Goal: Check status: Check status

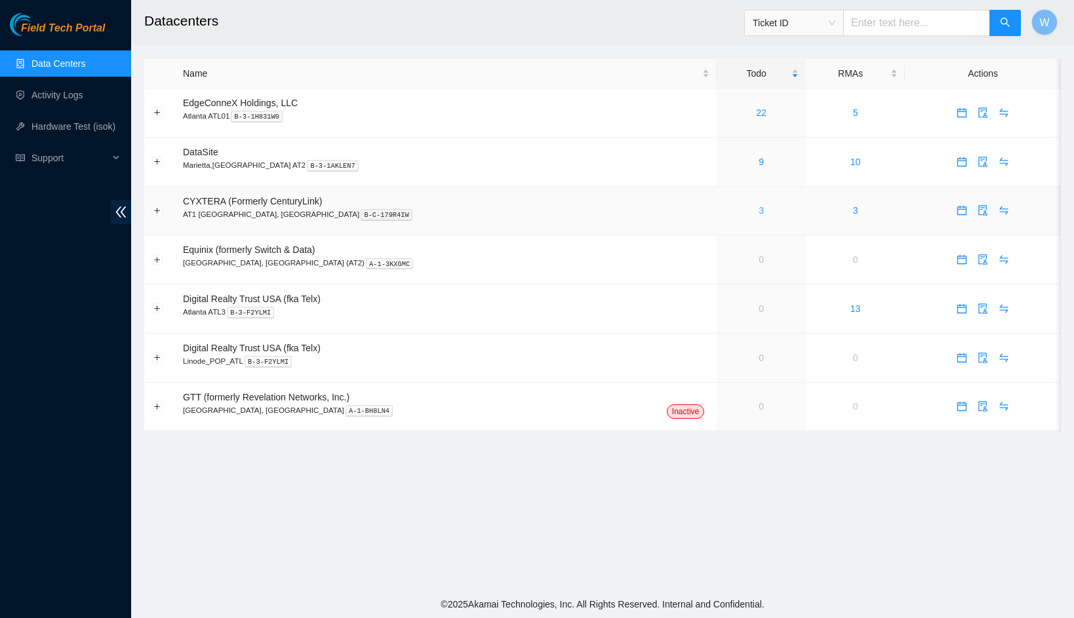
click at [758, 207] on link "3" at bounding box center [760, 210] width 5 height 10
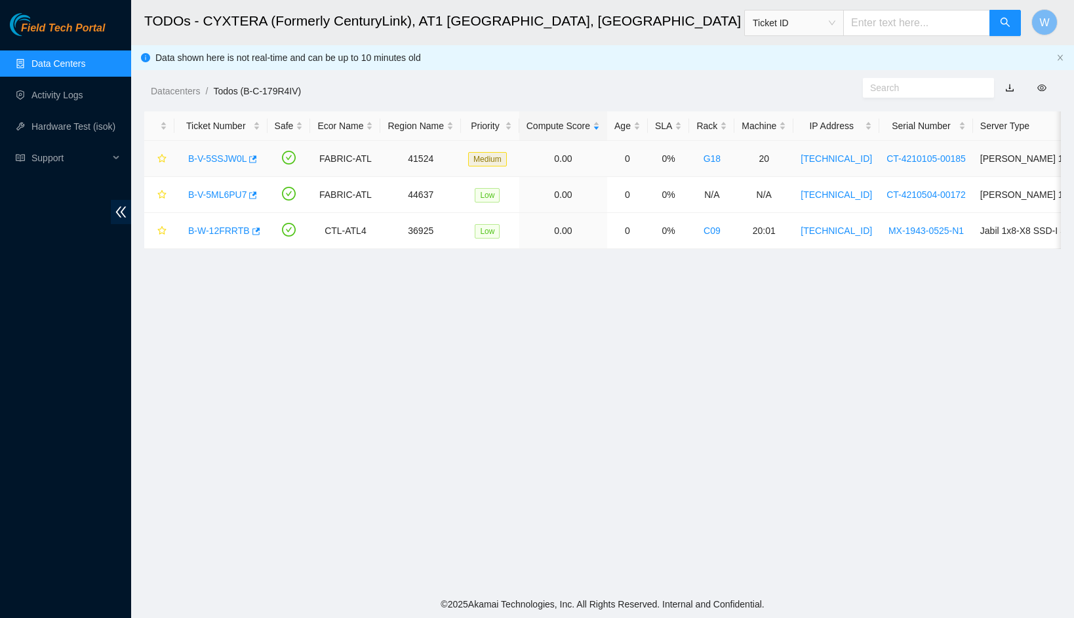
click at [222, 151] on div "B-V-5SSJW0L" at bounding box center [221, 158] width 79 height 21
click at [222, 157] on link "B-V-5SSJW0L" at bounding box center [217, 158] width 58 height 10
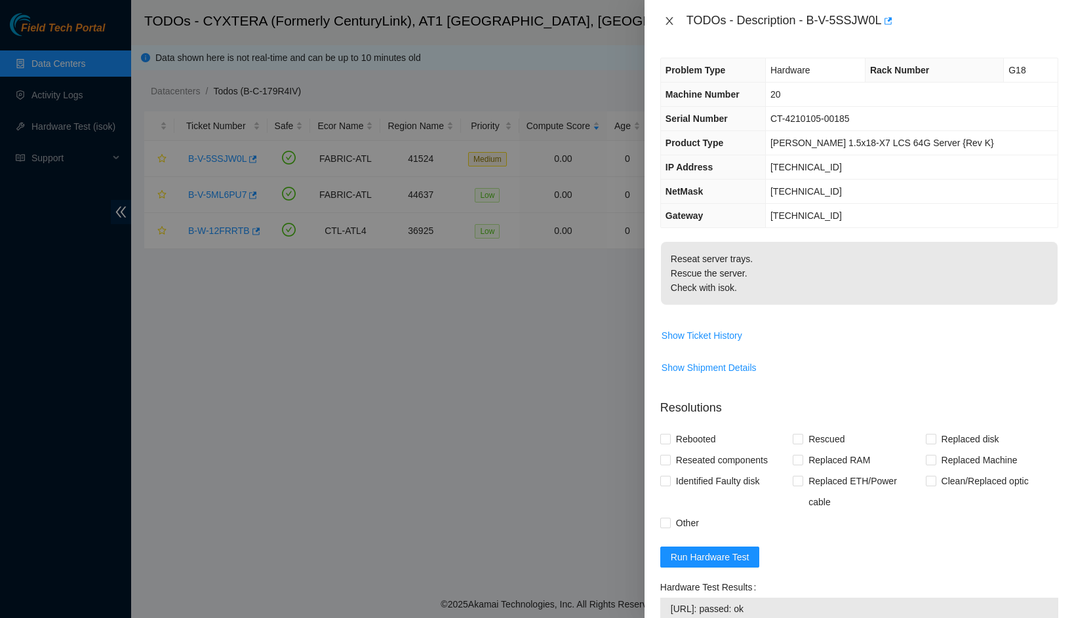
click at [668, 23] on icon "close" at bounding box center [669, 21] width 10 height 10
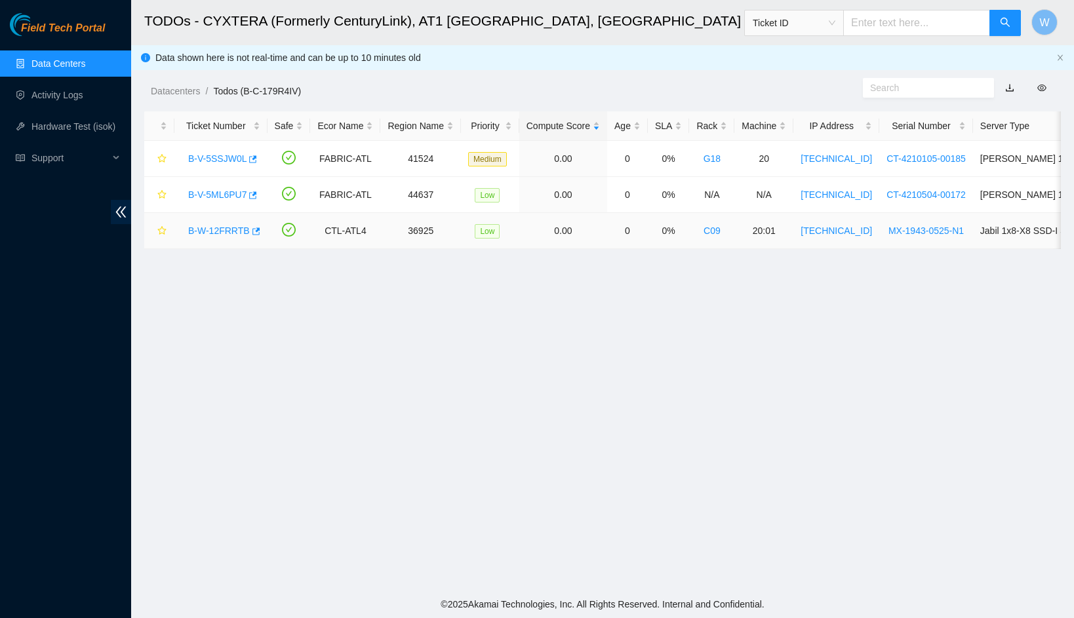
click at [221, 229] on link "B-W-12FRRTB" at bounding box center [219, 230] width 62 height 10
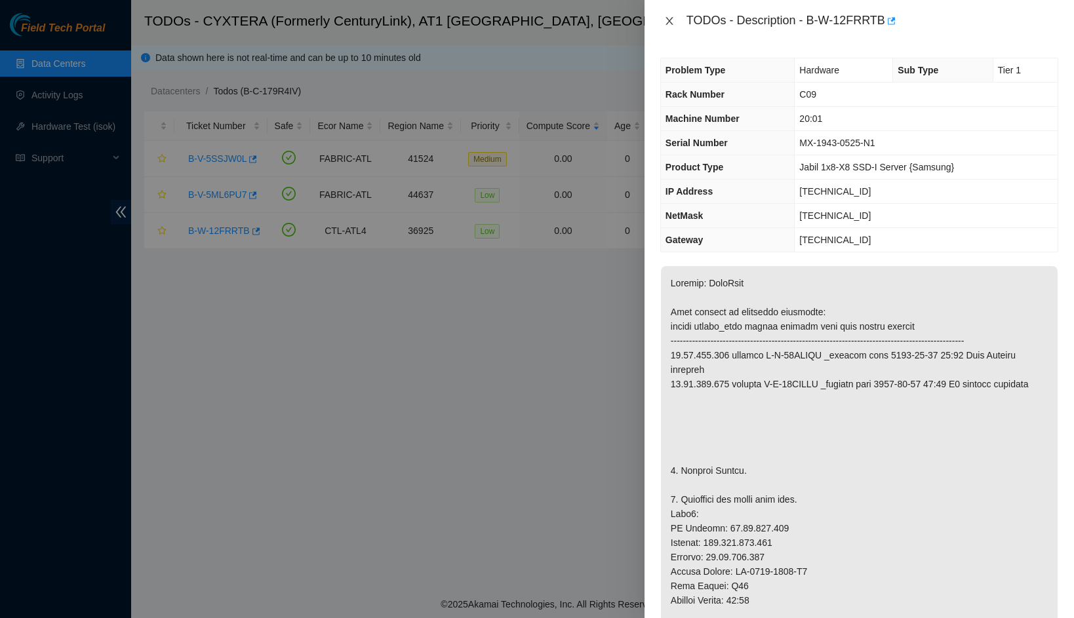
click at [667, 22] on icon "close" at bounding box center [669, 21] width 10 height 10
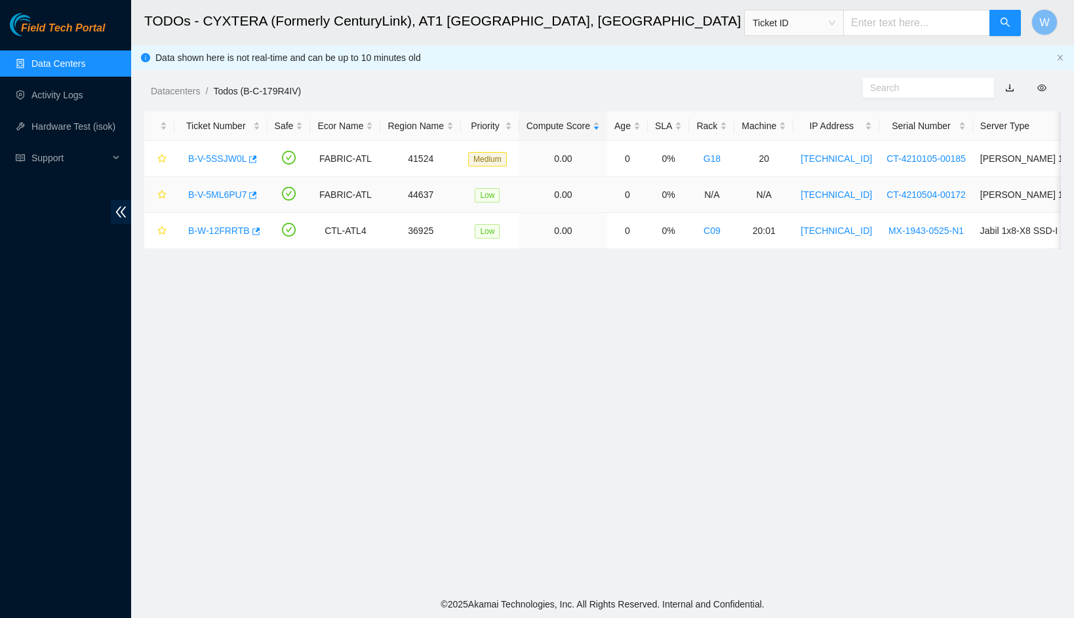
click at [235, 193] on link "B-V-5ML6PU7" at bounding box center [217, 194] width 58 height 10
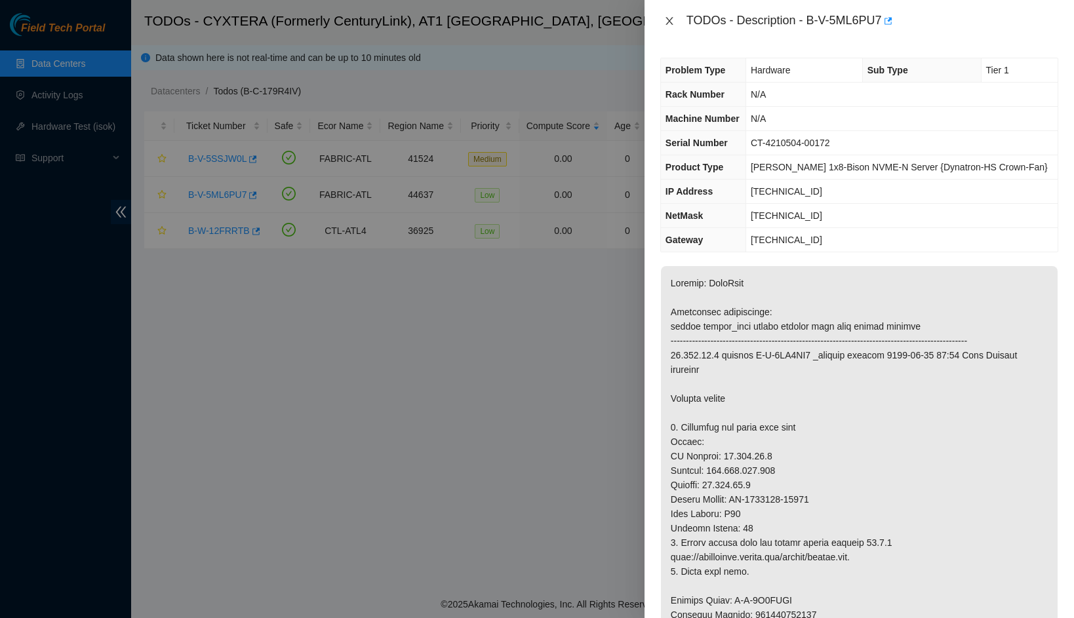
click at [670, 21] on icon "close" at bounding box center [668, 21] width 7 height 8
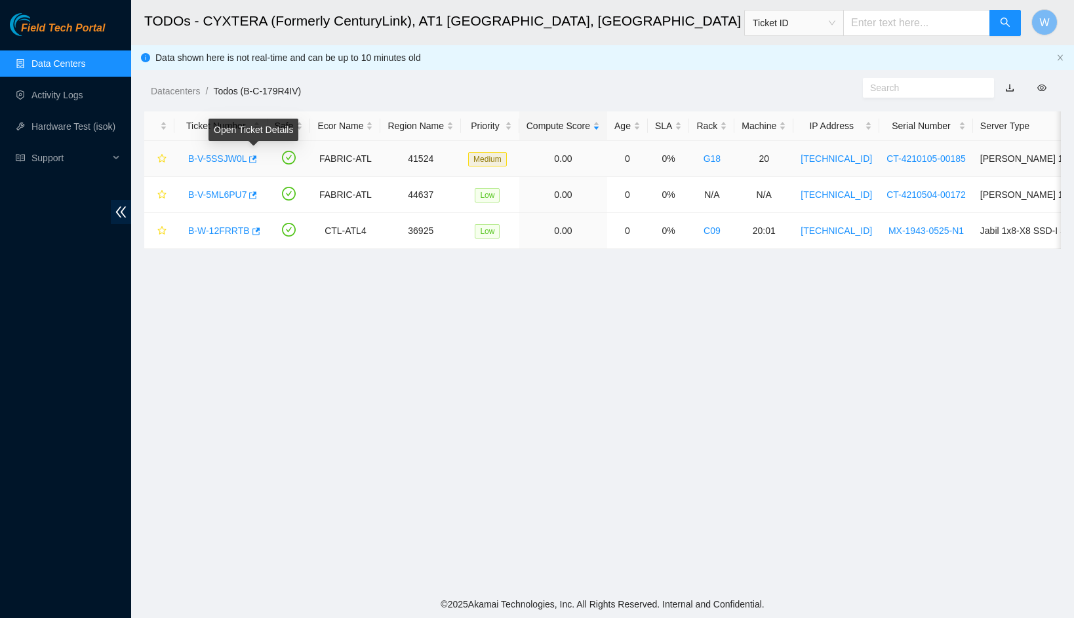
click at [244, 155] on link "B-V-5SSJW0L" at bounding box center [217, 158] width 58 height 10
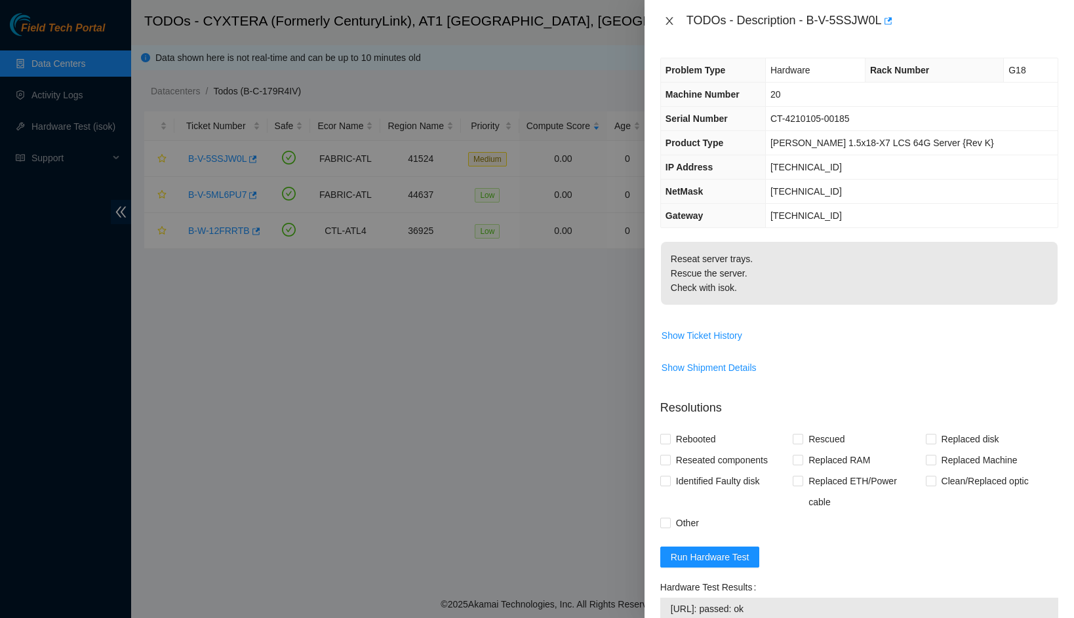
click at [669, 20] on icon "close" at bounding box center [668, 21] width 7 height 8
